Goal: Find specific page/section: Find specific page/section

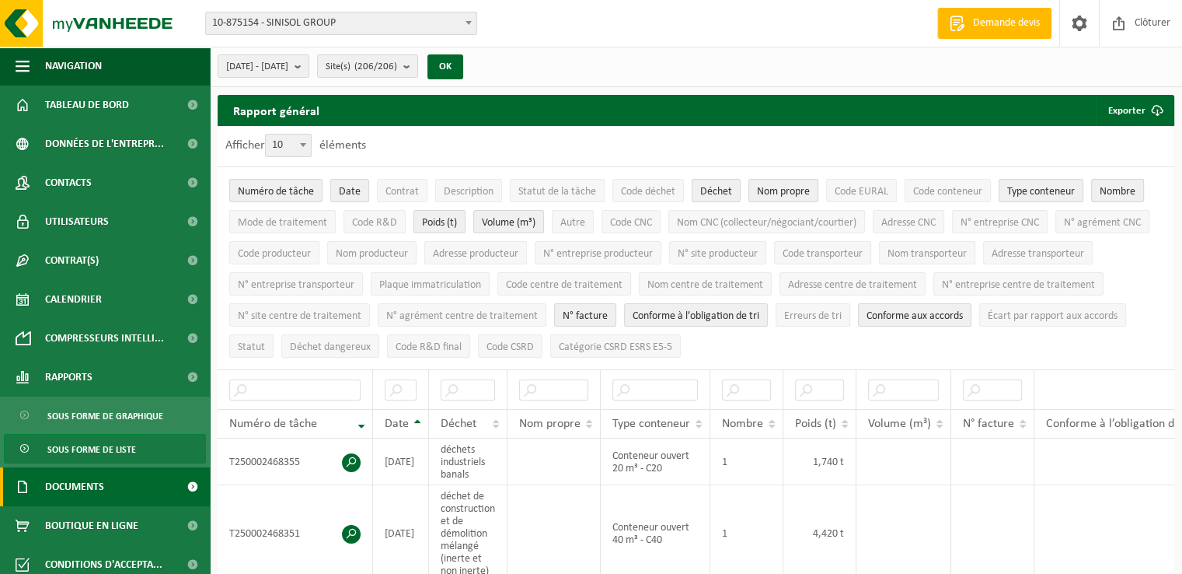
click at [85, 492] on span "Documents" at bounding box center [74, 486] width 59 height 39
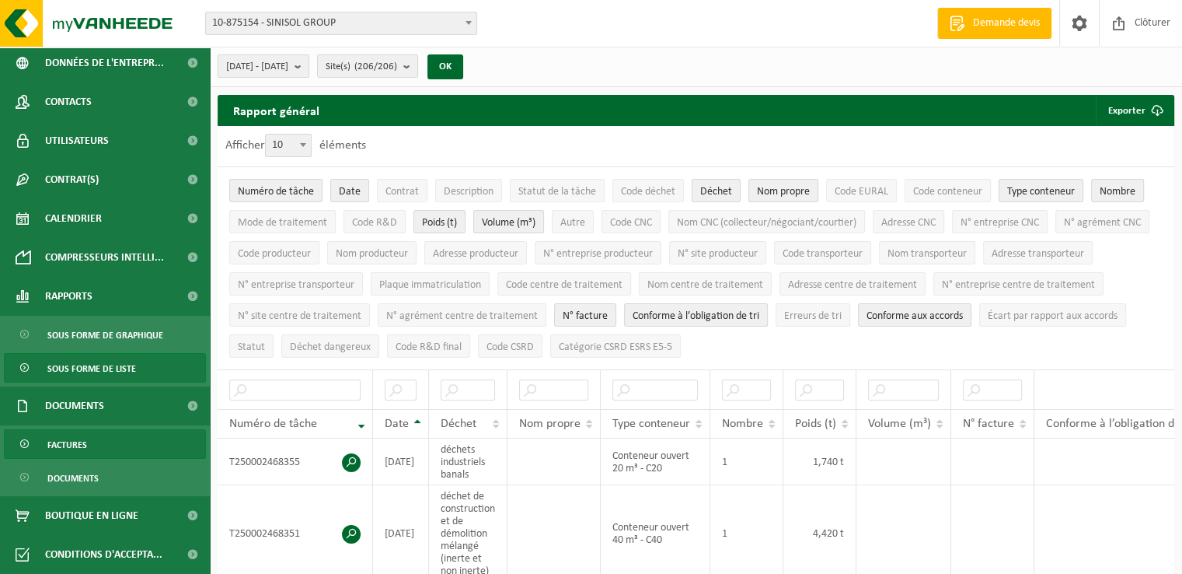
scroll to position [81, 0]
click at [98, 441] on link "Factures" at bounding box center [105, 444] width 202 height 30
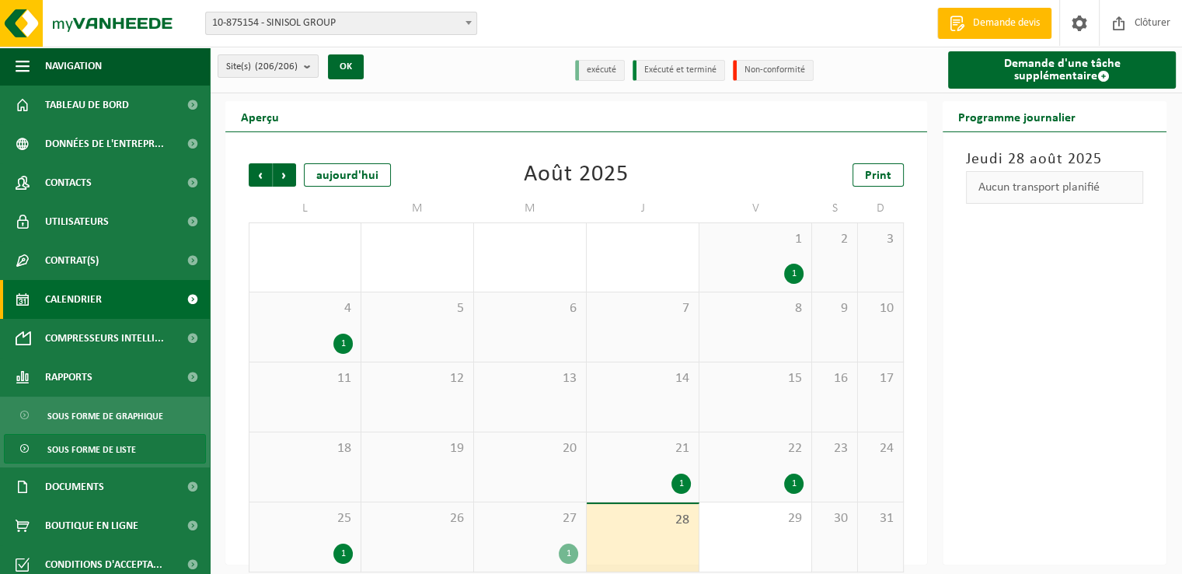
click at [62, 448] on span "Sous forme de liste" at bounding box center [91, 449] width 89 height 30
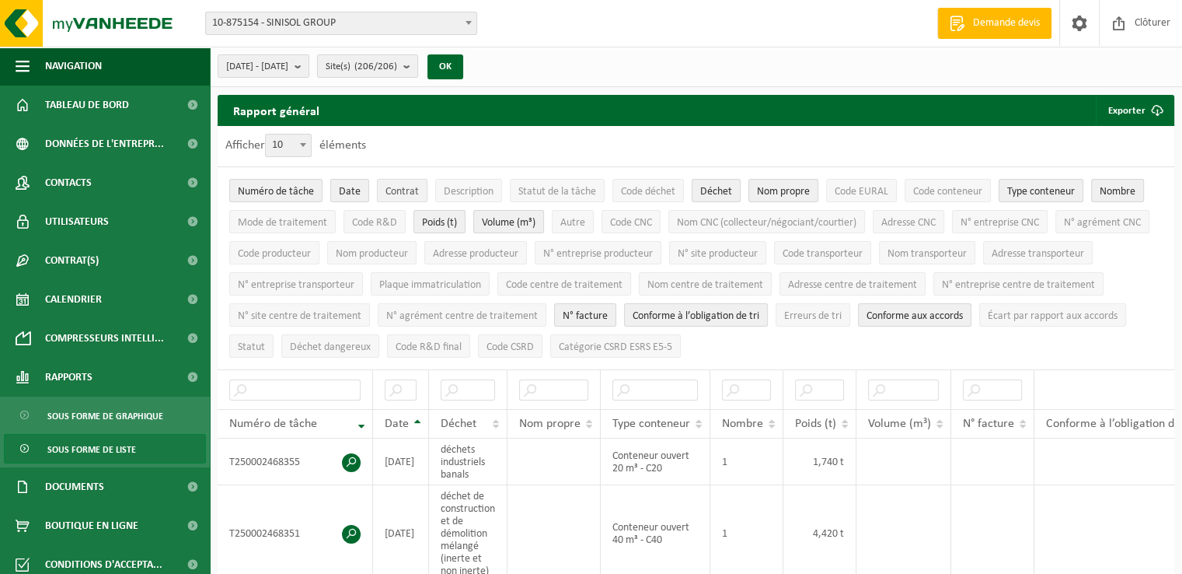
click at [396, 187] on span "Contrat" at bounding box center [401, 192] width 33 height 12
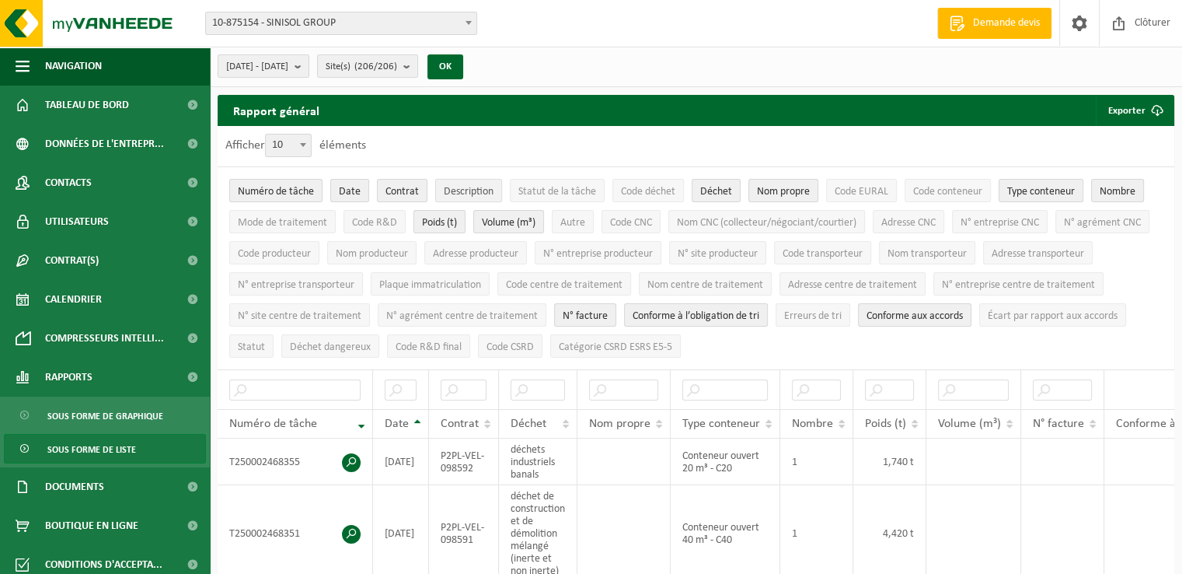
click at [461, 190] on span "Description" at bounding box center [469, 192] width 50 height 12
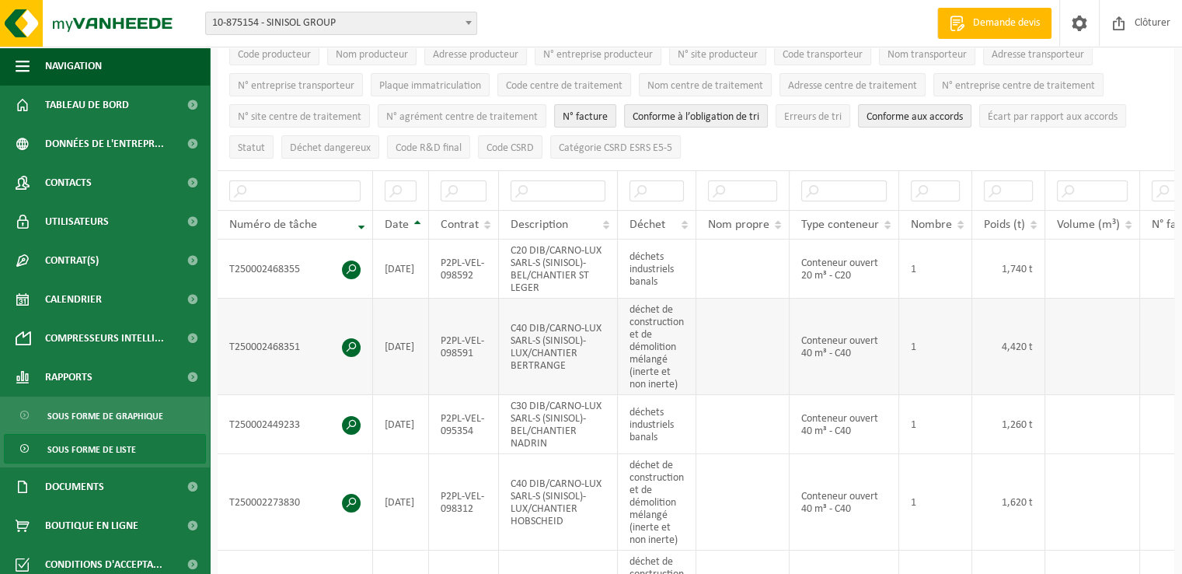
scroll to position [233, 0]
